Goal: Information Seeking & Learning: Learn about a topic

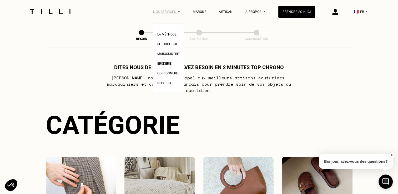
click at [175, 12] on div "Nos services" at bounding box center [166, 11] width 27 height 23
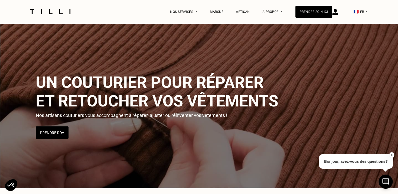
scroll to position [1683, 0]
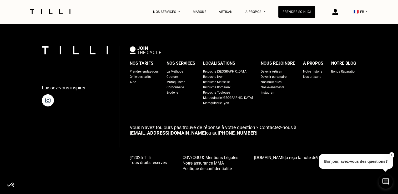
click at [151, 76] on div "Grille des tarifs" at bounding box center [140, 76] width 21 height 5
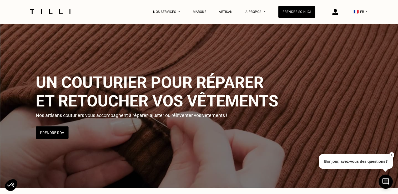
select select "FR"
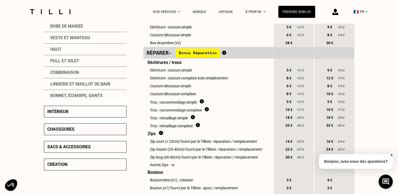
scroll to position [158, 0]
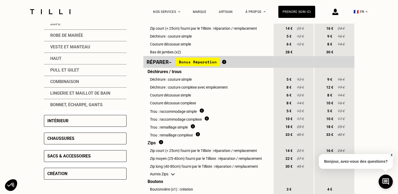
click at [83, 36] on div "Robe de mariée" at bounding box center [85, 36] width 83 height 12
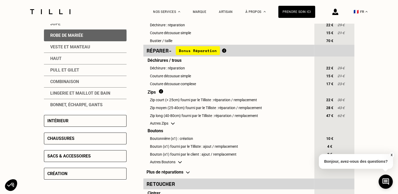
click at [85, 45] on div "Veste et manteau" at bounding box center [85, 47] width 83 height 12
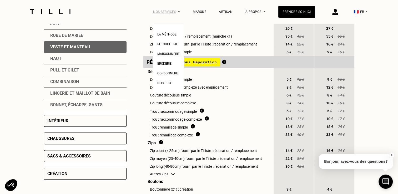
click at [180, 12] on img at bounding box center [179, 11] width 2 height 1
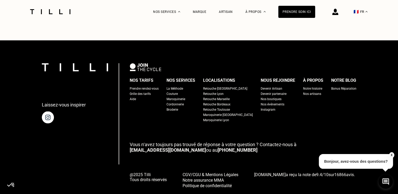
scroll to position [960, 0]
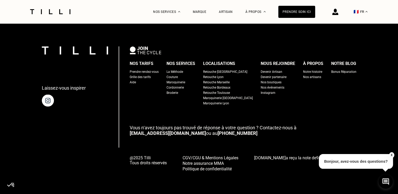
click at [136, 83] on div "Aide" at bounding box center [133, 81] width 6 height 5
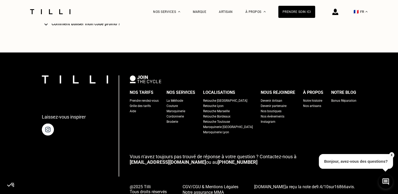
scroll to position [1255, 0]
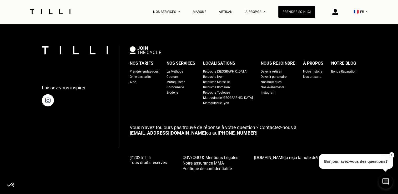
click at [151, 77] on div "Grille des tarifs" at bounding box center [140, 76] width 21 height 5
select select "FR"
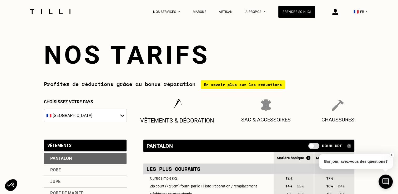
click at [194, 118] on p "Vêtements & décoration" at bounding box center [177, 120] width 74 height 7
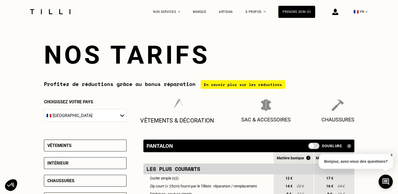
click at [179, 119] on p "Vêtements & décoration" at bounding box center [177, 120] width 74 height 7
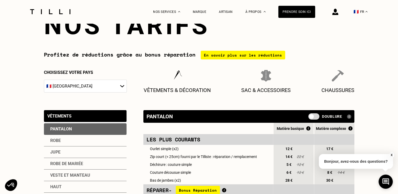
scroll to position [26, 0]
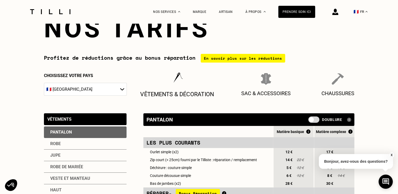
click at [158, 96] on p "Vêtements & décoration" at bounding box center [177, 94] width 74 height 7
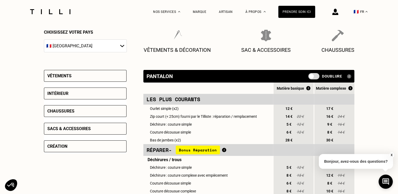
scroll to position [79, 0]
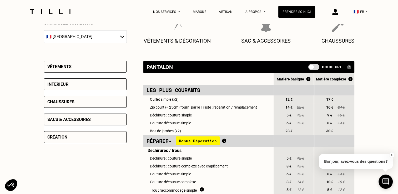
click at [106, 66] on div "Vêtements" at bounding box center [85, 67] width 83 height 12
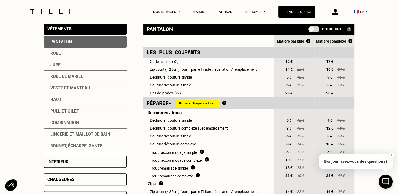
scroll to position [158, 0]
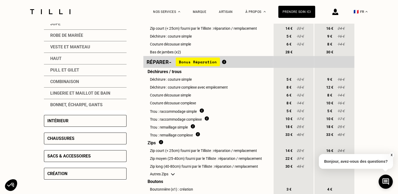
click at [103, 121] on div "Intérieur" at bounding box center [85, 121] width 83 height 12
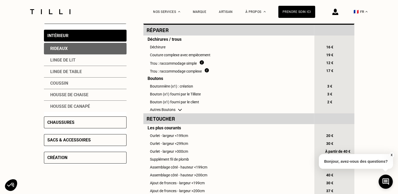
scroll to position [105, 0]
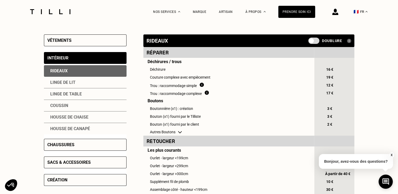
click at [67, 84] on div "Linge de lit" at bounding box center [85, 83] width 83 height 12
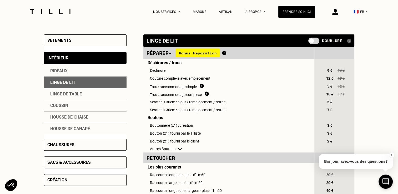
click at [107, 109] on div "Coussin" at bounding box center [85, 106] width 83 height 12
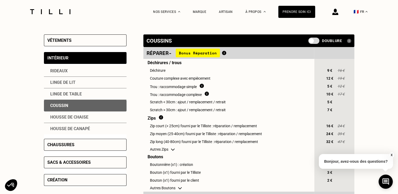
click at [84, 43] on div "Vêtements" at bounding box center [85, 40] width 83 height 12
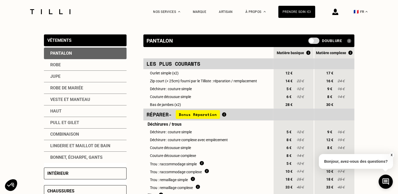
click at [84, 61] on div "Robe" at bounding box center [85, 65] width 83 height 12
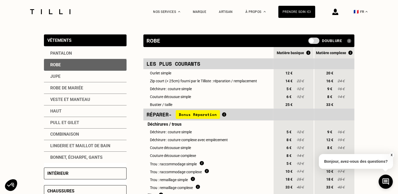
click at [83, 64] on div "Robe" at bounding box center [85, 65] width 83 height 12
click at [86, 92] on div "Robe de mariée" at bounding box center [85, 88] width 83 height 12
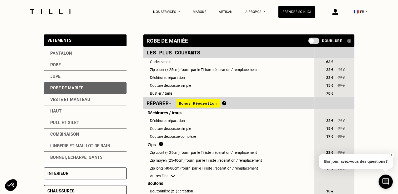
click at [79, 79] on div "Jupe" at bounding box center [85, 77] width 83 height 12
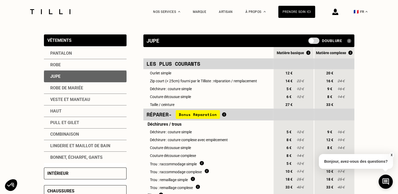
click at [66, 54] on div "Pantalon" at bounding box center [85, 54] width 83 height 12
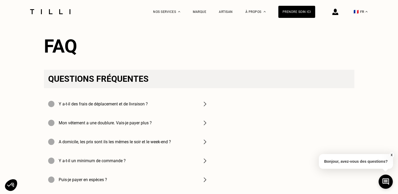
scroll to position [605, 0]
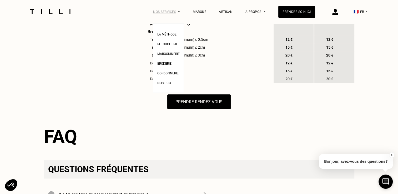
click at [180, 11] on div "Nos services" at bounding box center [166, 11] width 27 height 23
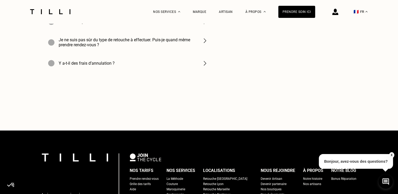
scroll to position [974, 0]
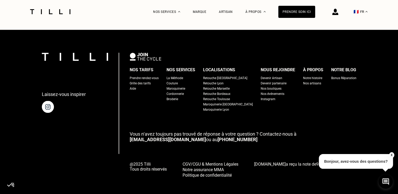
click at [155, 81] on div "Prendre rendez-vous" at bounding box center [144, 77] width 29 height 5
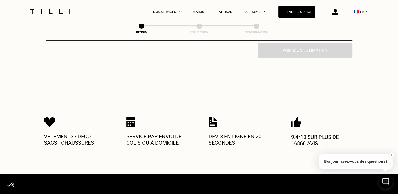
scroll to position [263, 0]
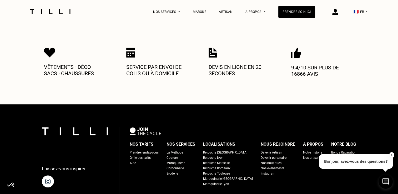
click at [151, 155] on div "Grille des tarifs" at bounding box center [140, 157] width 21 height 5
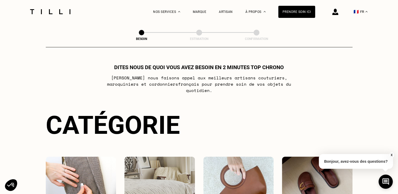
select select "FR"
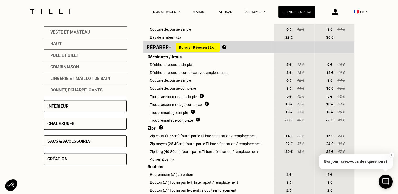
scroll to position [184, 0]
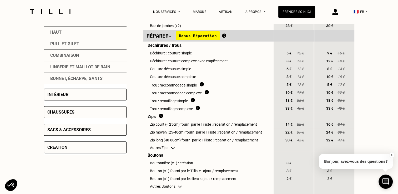
click at [98, 145] on div "Création" at bounding box center [85, 148] width 83 height 12
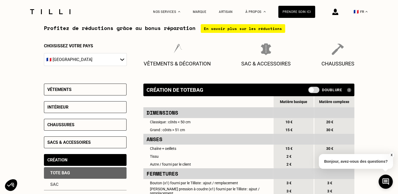
scroll to position [53, 0]
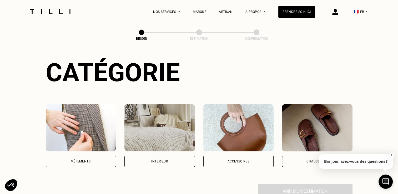
scroll to position [263, 0]
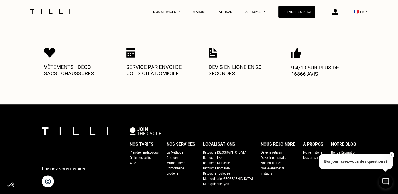
scroll to position [860, 0]
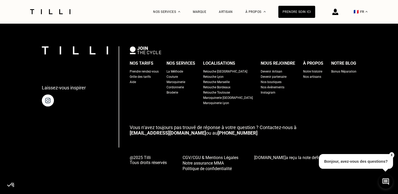
select select "FR"
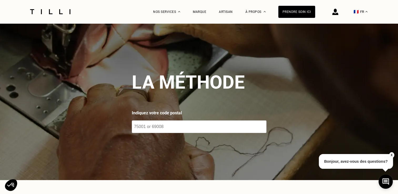
select select "FR"
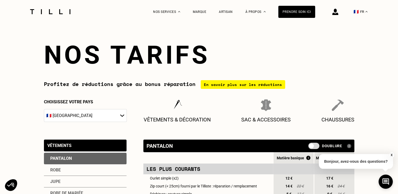
scroll to position [960, 0]
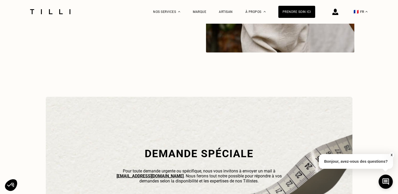
scroll to position [1683, 0]
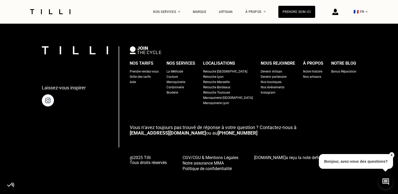
select select "FR"
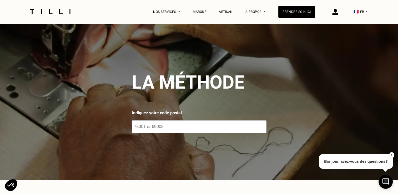
select select "FR"
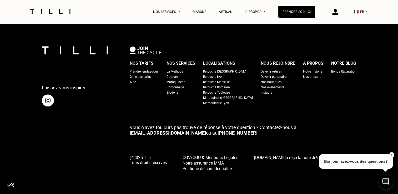
scroll to position [338, 0]
